Goal: Task Accomplishment & Management: Complete application form

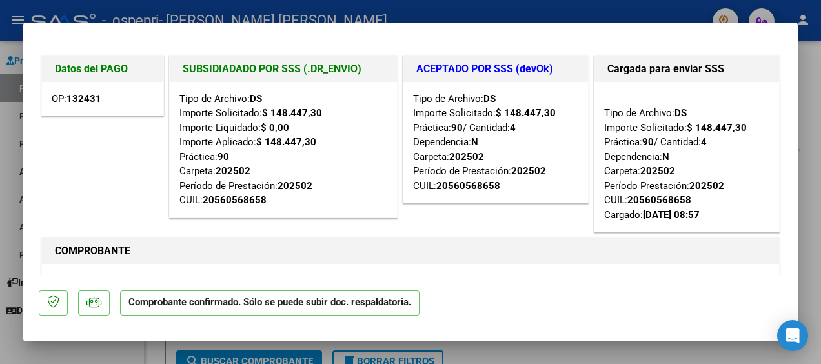
click at [807, 108] on div at bounding box center [410, 182] width 821 height 364
type input "$ 0,00"
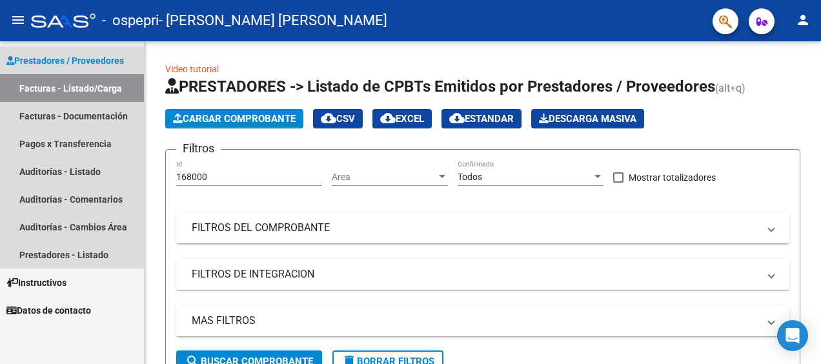
click at [84, 54] on span "Prestadores / Proveedores" at bounding box center [64, 61] width 117 height 14
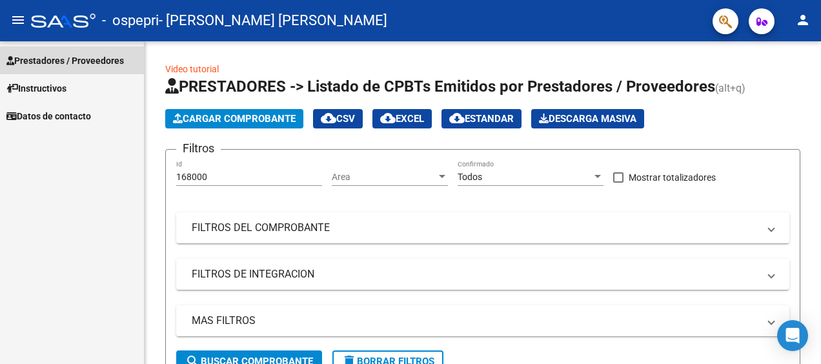
click at [86, 59] on span "Prestadores / Proveedores" at bounding box center [64, 61] width 117 height 14
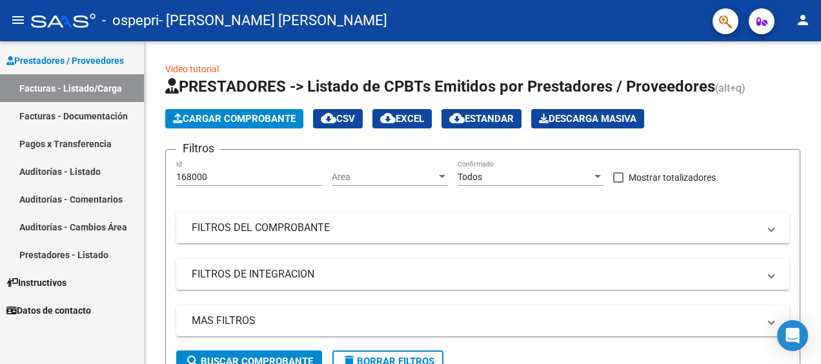
click at [97, 82] on link "Facturas - Listado/Carga" at bounding box center [72, 88] width 144 height 28
click at [247, 116] on span "Cargar Comprobante" at bounding box center [234, 119] width 123 height 12
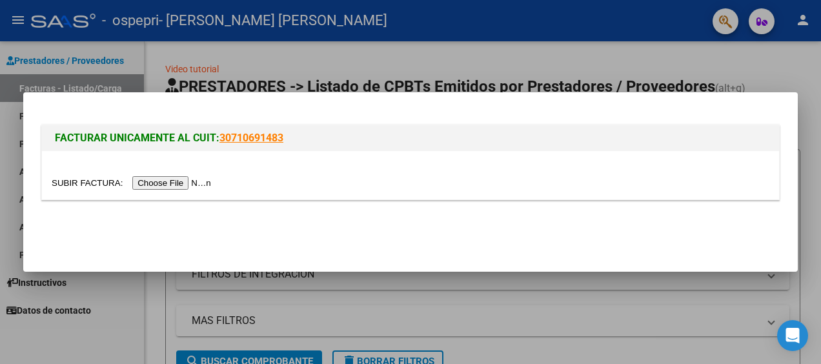
click at [170, 182] on input "file" at bounding box center [133, 183] width 163 height 14
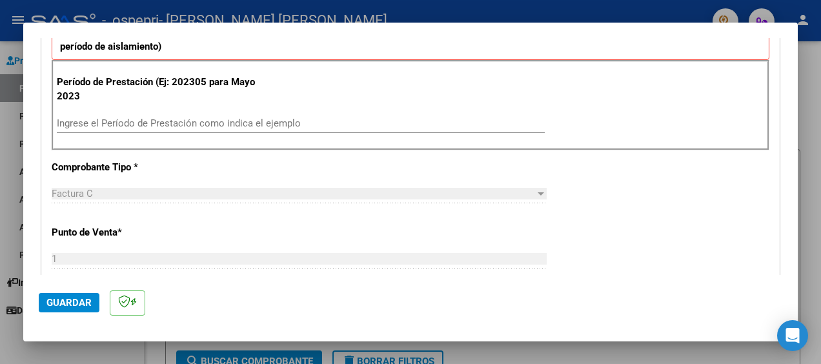
scroll to position [343, 0]
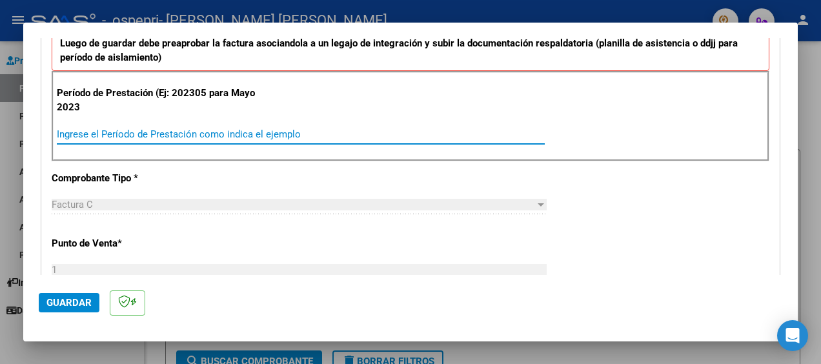
click at [126, 134] on input "Ingrese el Período de Prestación como indica el ejemplo" at bounding box center [301, 134] width 488 height 12
type input "202507"
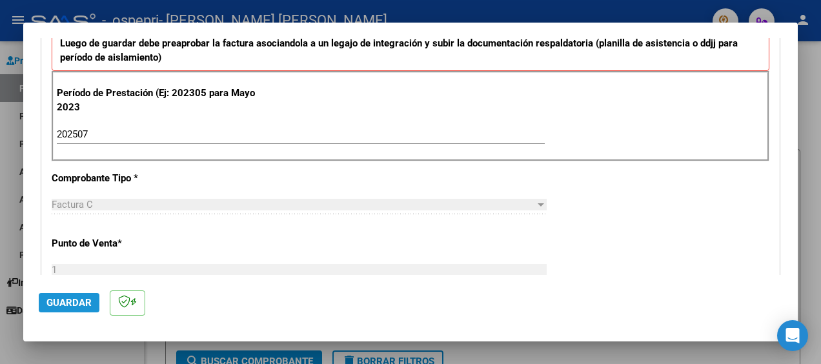
click at [61, 296] on button "Guardar" at bounding box center [69, 302] width 61 height 19
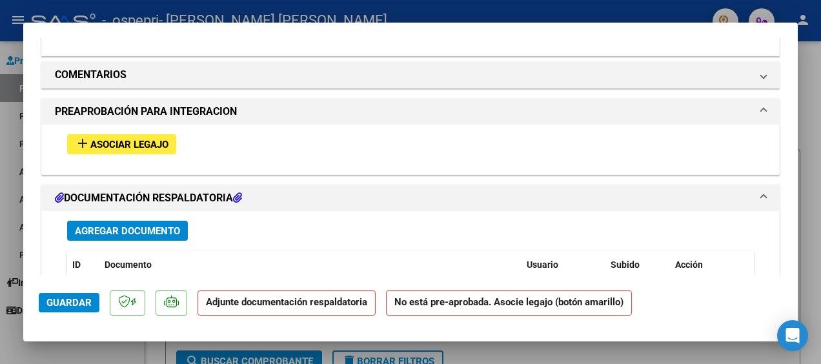
scroll to position [1110, 0]
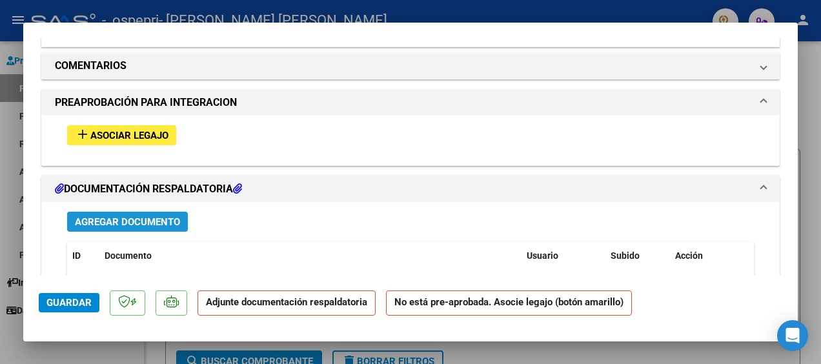
click at [149, 219] on span "Agregar Documento" at bounding box center [127, 222] width 105 height 12
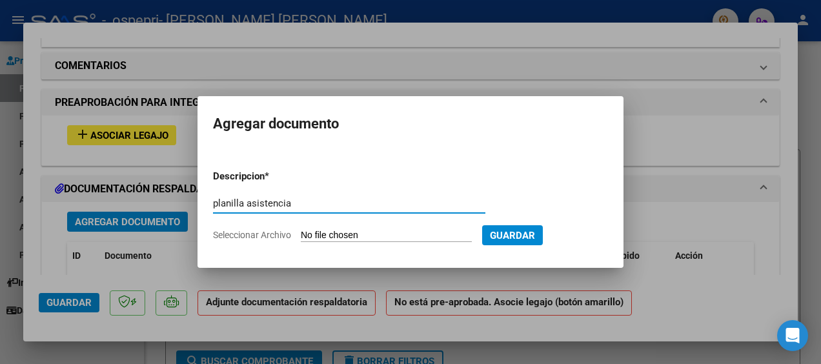
type input "planilla asistencia"
click at [283, 232] on span "Seleccionar Archivo" at bounding box center [252, 235] width 78 height 10
click at [301, 232] on input "Seleccionar Archivo" at bounding box center [386, 236] width 171 height 12
click at [266, 236] on span "Seleccionar Archivo" at bounding box center [252, 235] width 78 height 10
click at [301, 236] on input "Seleccionar Archivo" at bounding box center [386, 236] width 171 height 12
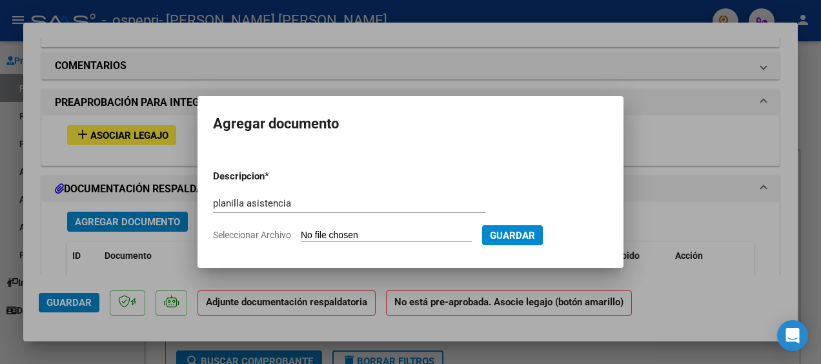
type input "C:\fakepath\IMG_20250810_170135059 (1).jpg"
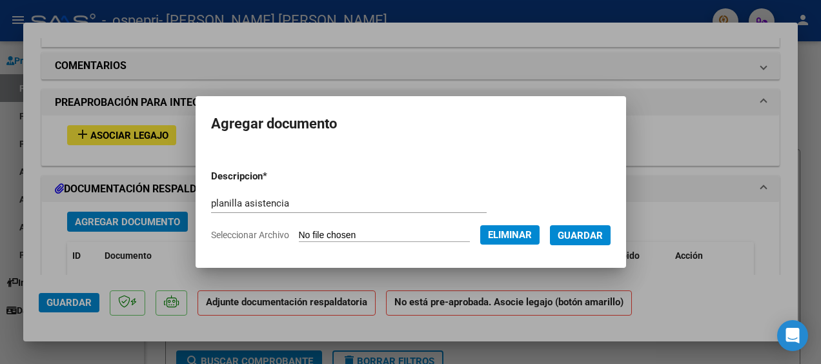
click at [596, 237] on span "Guardar" at bounding box center [580, 236] width 45 height 12
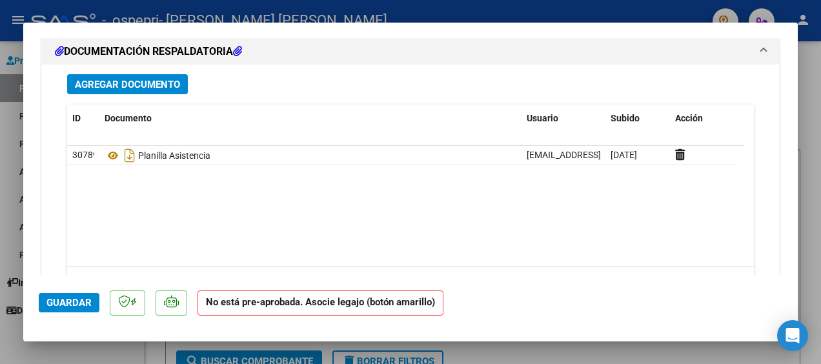
scroll to position [1308, 0]
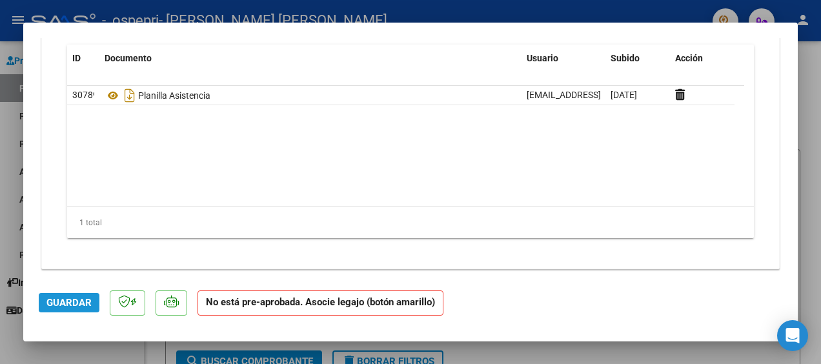
click at [74, 299] on span "Guardar" at bounding box center [68, 303] width 45 height 12
